Goal: Transaction & Acquisition: Purchase product/service

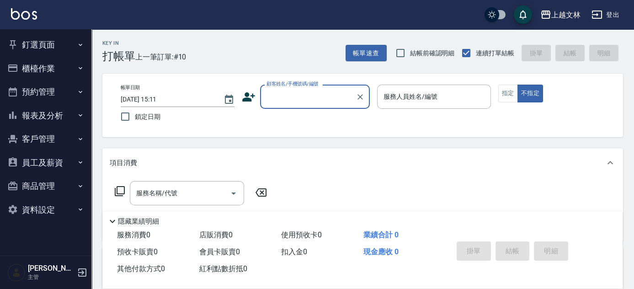
click at [32, 70] on button "櫃檯作業" at bounding box center [46, 69] width 84 height 24
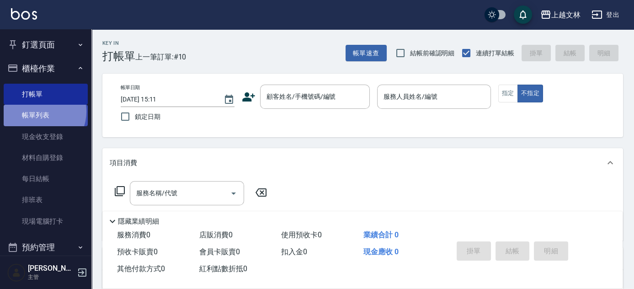
click at [38, 111] on link "帳單列表" at bounding box center [46, 115] width 84 height 21
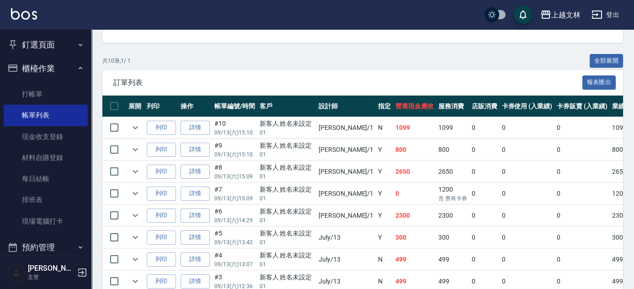
scroll to position [184, 0]
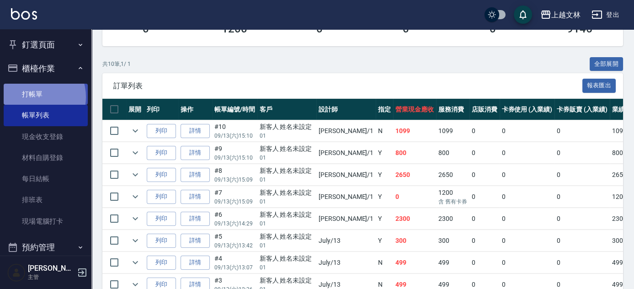
click at [34, 97] on link "打帳單" at bounding box center [46, 94] width 84 height 21
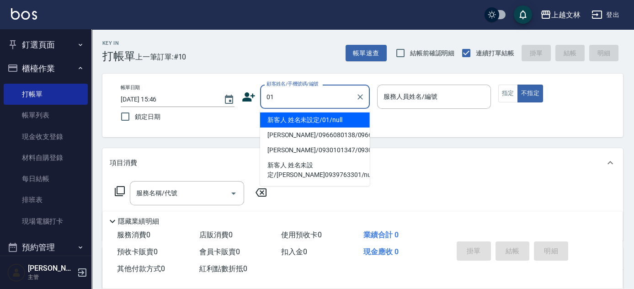
type input "新客人 姓名未設定/01/null"
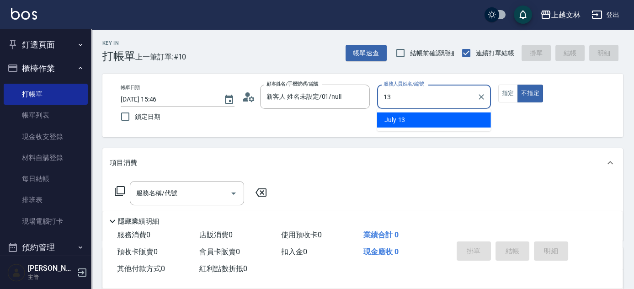
type input "July-13"
type button "false"
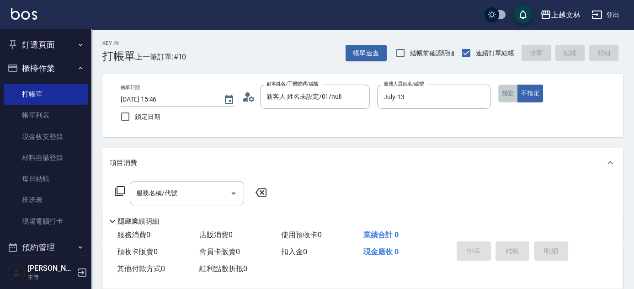
click at [511, 91] on button "指定" at bounding box center [508, 94] width 20 height 18
click at [153, 191] on div "服務名稱/代號 服務名稱/代號" at bounding box center [187, 193] width 114 height 24
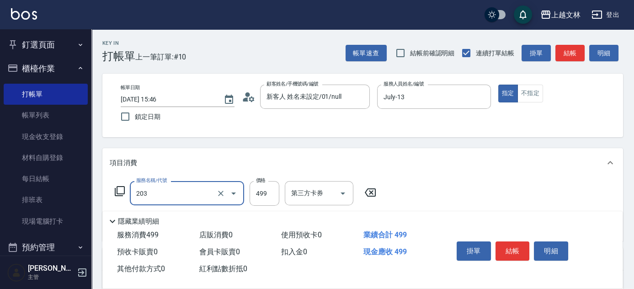
type input "B級洗+剪(203)"
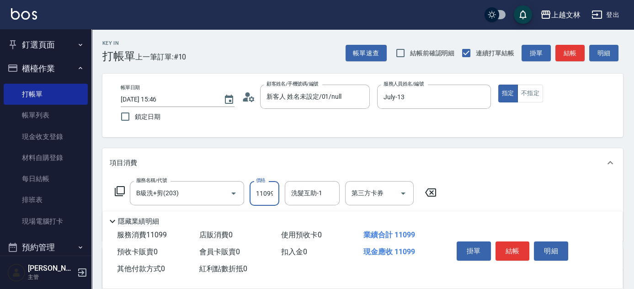
scroll to position [0, 1]
click at [263, 195] on input "11099" at bounding box center [264, 193] width 30 height 25
type input "1099"
click at [502, 244] on button "結帳" at bounding box center [512, 250] width 34 height 19
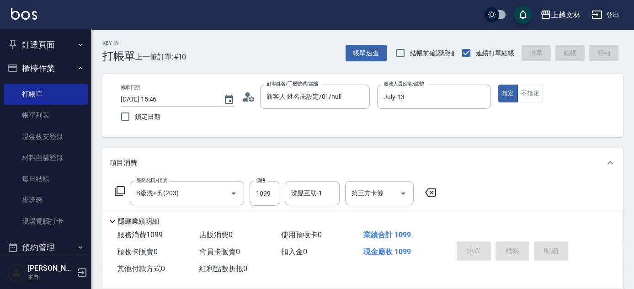
type input "[DATE] 16:12"
